Goal: Information Seeking & Learning: Learn about a topic

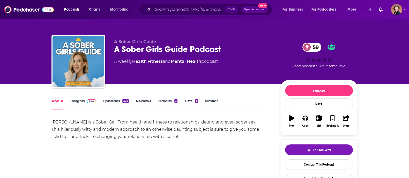
scroll to position [30, 0]
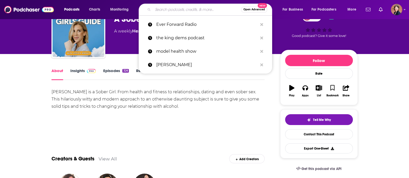
click at [163, 9] on input "Search podcasts, credits, & more..." at bounding box center [197, 9] width 88 height 8
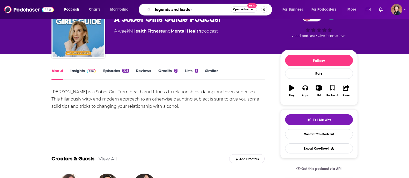
type input "legends and leaders"
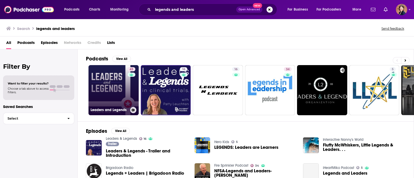
click at [111, 90] on link "43 Leaders and Legends" at bounding box center [114, 90] width 50 height 50
click at [116, 85] on link "43 Leaders and Legends" at bounding box center [114, 90] width 50 height 50
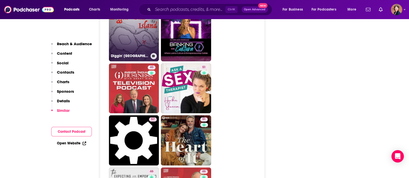
scroll to position [831, 0]
